Goal: Task Accomplishment & Management: Complete application form

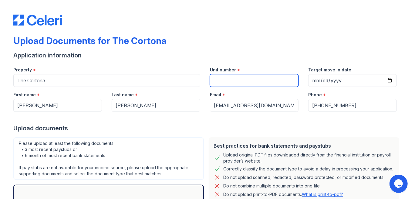
click at [231, 79] on input "Unit number" at bounding box center [254, 80] width 89 height 13
type input "915"
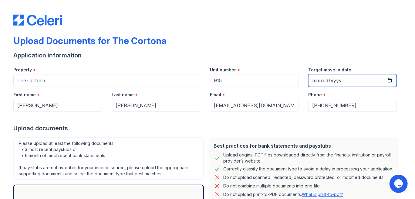
click at [330, 82] on input "Target move in date" at bounding box center [352, 80] width 89 height 13
drag, startPoint x: 347, startPoint y: 79, endPoint x: 337, endPoint y: 79, distance: 10.6
click at [337, 79] on input "Target move in date" at bounding box center [352, 80] width 89 height 13
click at [388, 79] on input "Target move in date" at bounding box center [352, 80] width 89 height 13
type input "[DATE]"
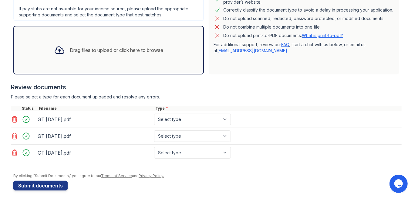
scroll to position [160, 0]
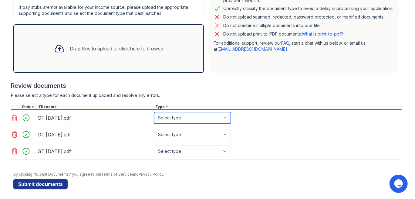
click at [224, 115] on select "Select type Paystub Bank Statement Offer Letter Tax Documents Benefit Award Let…" at bounding box center [192, 118] width 77 height 12
select select "paystub"
click at [154, 112] on select "Select type Paystub Bank Statement Offer Letter Tax Documents Benefit Award Let…" at bounding box center [192, 118] width 77 height 12
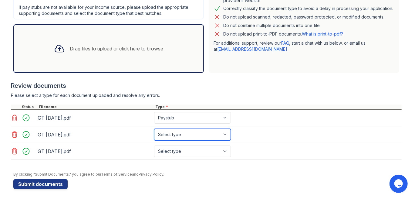
click at [221, 131] on select "Select type Paystub Bank Statement Offer Letter Tax Documents Benefit Award Let…" at bounding box center [192, 135] width 77 height 12
select select "paystub"
click at [154, 129] on select "Select type Paystub Bank Statement Offer Letter Tax Documents Benefit Award Let…" at bounding box center [192, 135] width 77 height 12
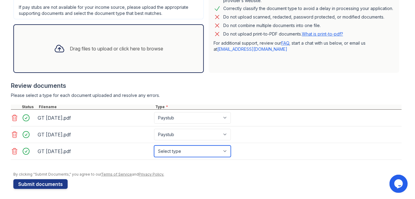
click at [219, 149] on select "Select type Paystub Bank Statement Offer Letter Tax Documents Benefit Award Let…" at bounding box center [192, 151] width 77 height 12
select select "paystub"
click at [154, 145] on select "Select type Paystub Bank Statement Offer Letter Tax Documents Benefit Award Let…" at bounding box center [192, 151] width 77 height 12
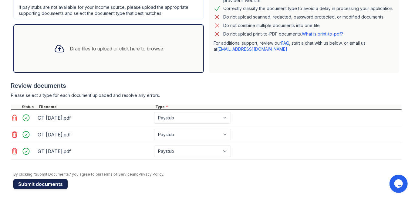
click at [35, 181] on button "Submit documents" at bounding box center [40, 184] width 54 height 10
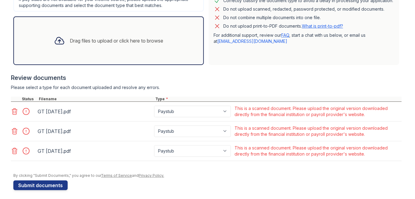
scroll to position [187, 0]
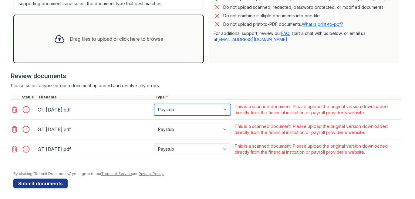
click at [223, 108] on select "Paystub Bank Statement Offer Letter Tax Documents Benefit Award Letter Investme…" at bounding box center [192, 110] width 77 height 12
select select "other"
click at [154, 104] on select "Paystub Bank Statement Offer Letter Tax Documents Benefit Award Letter Investme…" at bounding box center [192, 110] width 77 height 12
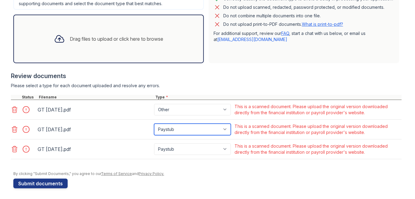
click at [223, 129] on select "Paystub Bank Statement Offer Letter Tax Documents Benefit Award Letter Investme…" at bounding box center [192, 129] width 77 height 12
select select "other"
click at [154, 123] on select "Paystub Bank Statement Offer Letter Tax Documents Benefit Award Letter Investme…" at bounding box center [192, 129] width 77 height 12
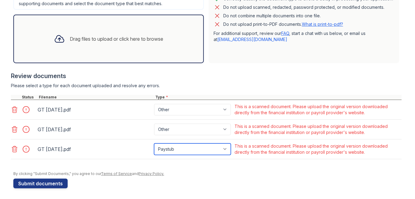
click at [221, 146] on select "Paystub Bank Statement Offer Letter Tax Documents Benefit Award Letter Investme…" at bounding box center [192, 149] width 77 height 12
select select "other"
click at [154, 143] on select "Paystub Bank Statement Offer Letter Tax Documents Benefit Award Letter Investme…" at bounding box center [192, 149] width 77 height 12
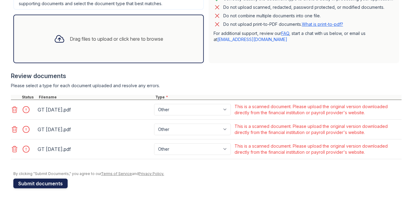
click at [32, 183] on button "Submit documents" at bounding box center [40, 183] width 54 height 10
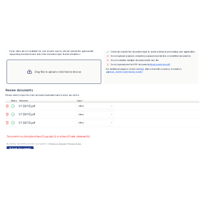
scroll to position [197, 0]
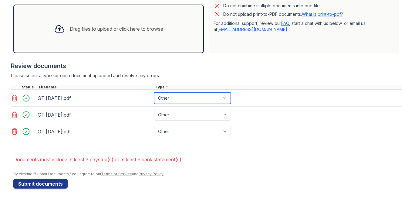
click at [226, 98] on select "Paystub Bank Statement Offer Letter Tax Documents Benefit Award Letter Investme…" at bounding box center [192, 98] width 77 height 12
select select "paystub"
click at [154, 92] on select "Paystub Bank Statement Offer Letter Tax Documents Benefit Award Letter Investme…" at bounding box center [192, 98] width 77 height 12
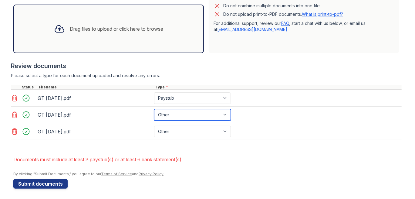
click at [225, 114] on select "Paystub Bank Statement Offer Letter Tax Documents Benefit Award Letter Investme…" at bounding box center [192, 115] width 77 height 12
select select "paystub"
click at [154, 109] on select "Paystub Bank Statement Offer Letter Tax Documents Benefit Award Letter Investme…" at bounding box center [192, 115] width 77 height 12
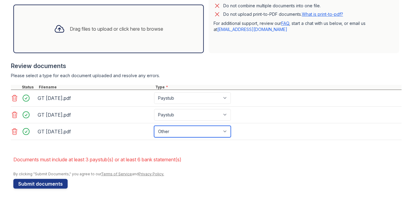
click at [222, 129] on select "Paystub Bank Statement Offer Letter Tax Documents Benefit Award Letter Investme…" at bounding box center [192, 132] width 77 height 12
select select "paystub"
click at [154, 126] on select "Paystub Bank Statement Offer Letter Tax Documents Benefit Award Letter Investme…" at bounding box center [192, 132] width 77 height 12
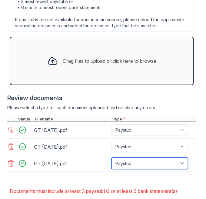
scroll to position [409, 0]
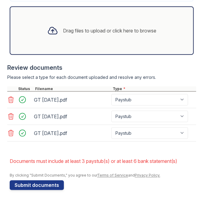
click at [10, 130] on icon at bounding box center [10, 133] width 7 height 7
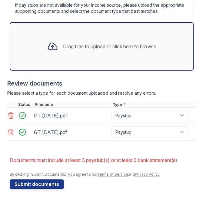
click at [12, 115] on icon at bounding box center [10, 116] width 5 height 6
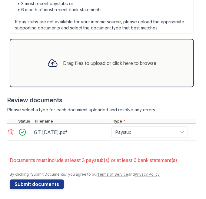
click at [11, 129] on icon at bounding box center [10, 132] width 7 height 7
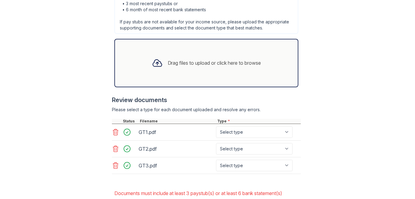
scroll to position [197, 0]
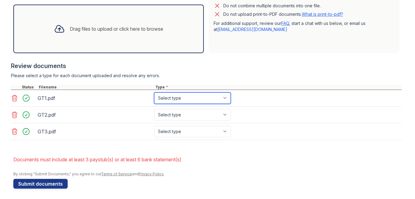
click at [225, 97] on select "Select type Paystub Bank Statement Offer Letter Tax Documents Benefit Award Let…" at bounding box center [192, 98] width 77 height 12
select select "paystub"
click at [154, 92] on select "Select type Paystub Bank Statement Offer Letter Tax Documents Benefit Award Let…" at bounding box center [192, 98] width 77 height 12
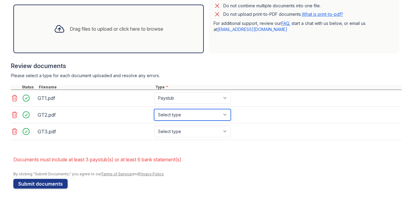
click at [225, 112] on select "Select type Paystub Bank Statement Offer Letter Tax Documents Benefit Award Let…" at bounding box center [192, 115] width 77 height 12
select select "paystub"
click at [154, 109] on select "Select type Paystub Bank Statement Offer Letter Tax Documents Benefit Award Let…" at bounding box center [192, 115] width 77 height 12
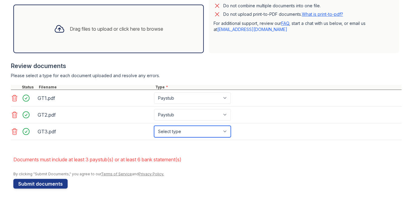
click at [223, 130] on select "Select type Paystub Bank Statement Offer Letter Tax Documents Benefit Award Let…" at bounding box center [192, 132] width 77 height 12
select select "paystub"
click at [154, 126] on select "Select type Paystub Bank Statement Offer Letter Tax Documents Benefit Award Let…" at bounding box center [192, 132] width 77 height 12
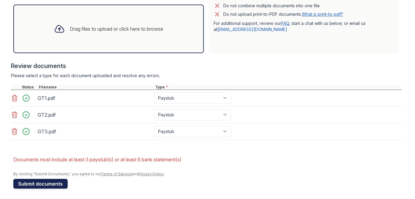
click at [35, 180] on button "Submit documents" at bounding box center [40, 184] width 54 height 10
